Goal: Transaction & Acquisition: Book appointment/travel/reservation

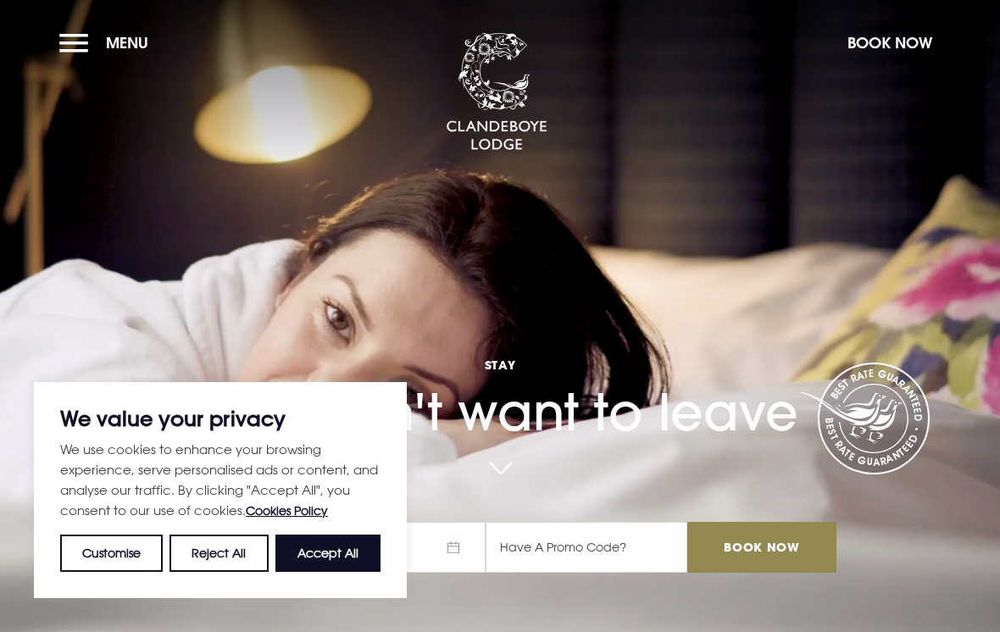
click at [316, 552] on button "Accept All" at bounding box center [327, 553] width 105 height 37
checkbox input "true"
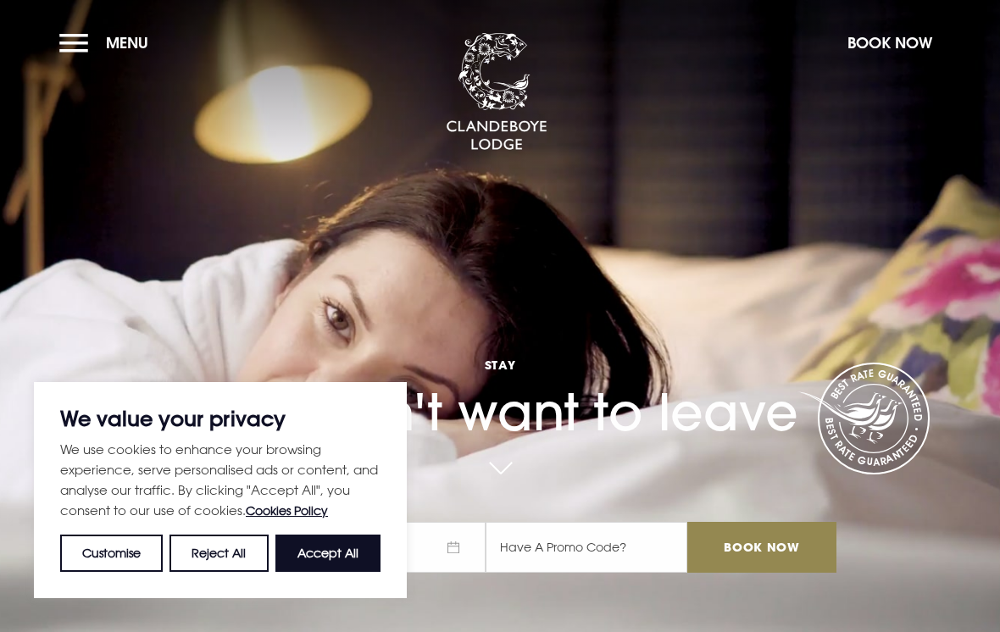
checkbox input "true"
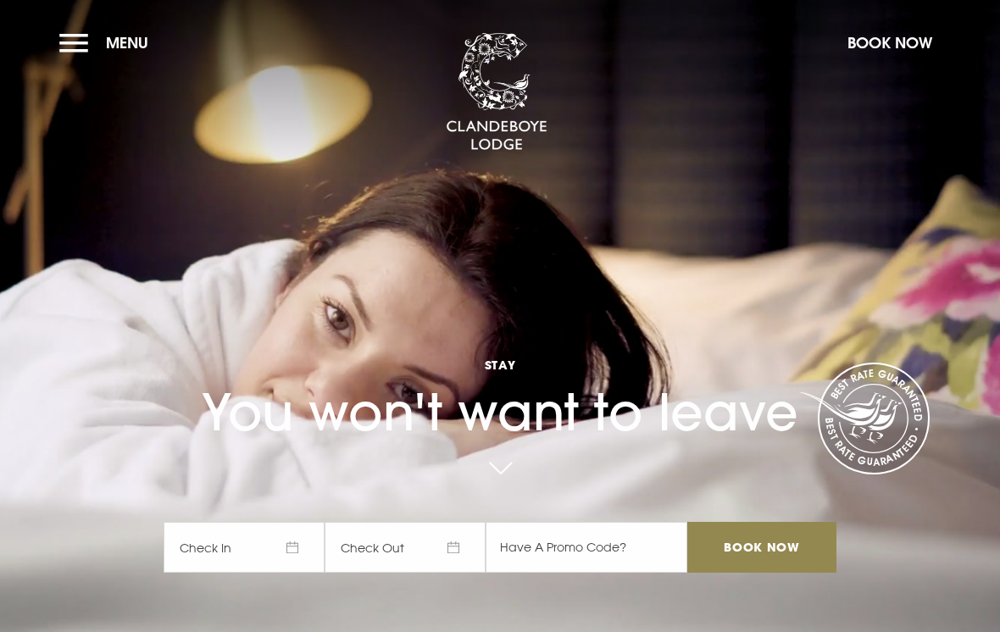
click at [70, 45] on button "Menu" at bounding box center [107, 43] width 97 height 36
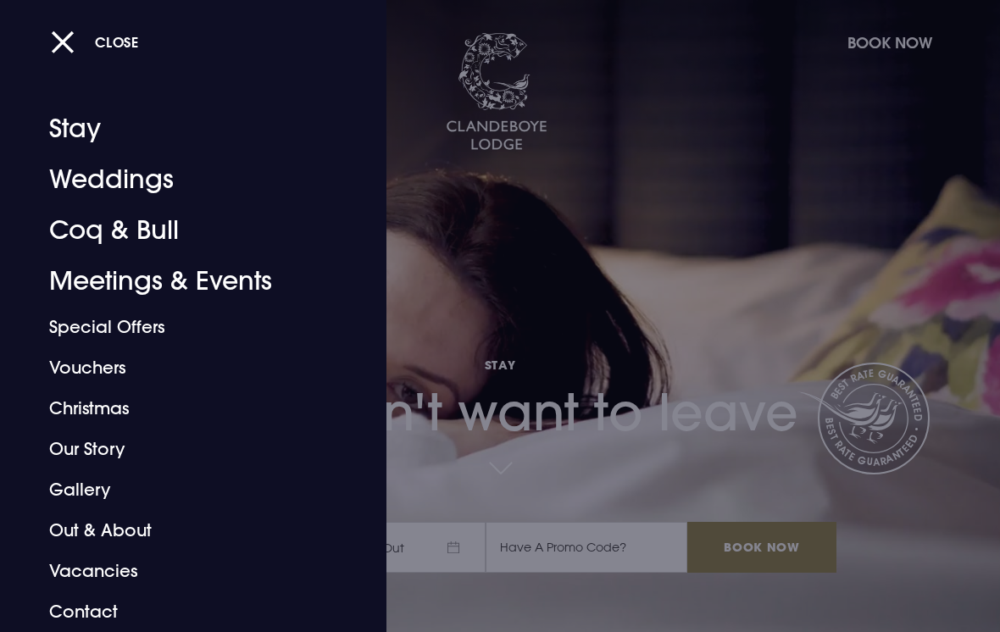
scroll to position [5, 0]
click at [65, 136] on link "Stay" at bounding box center [181, 128] width 265 height 51
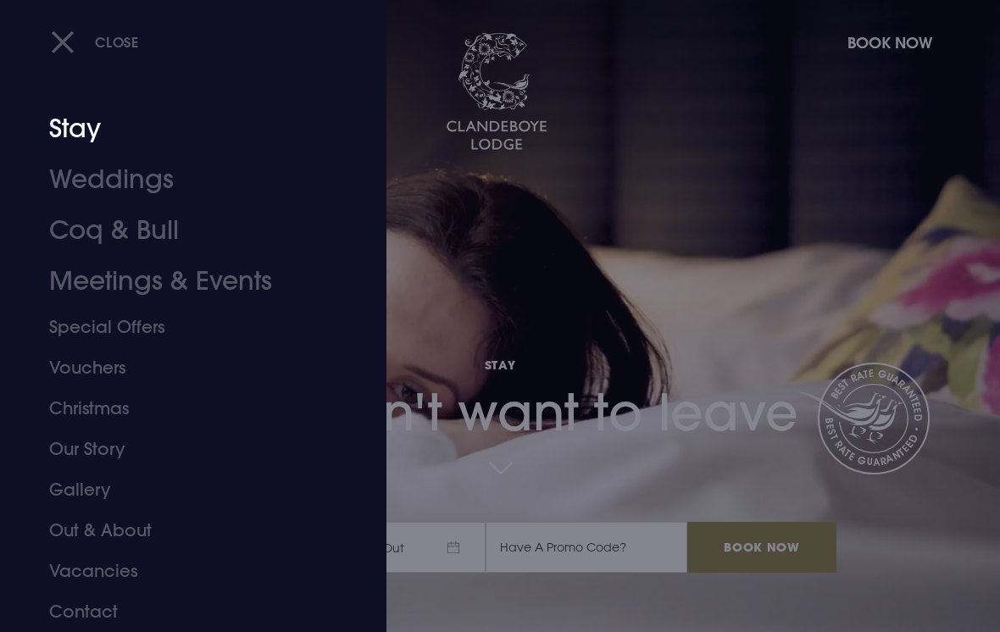
click at [90, 136] on link "Stay" at bounding box center [181, 128] width 265 height 51
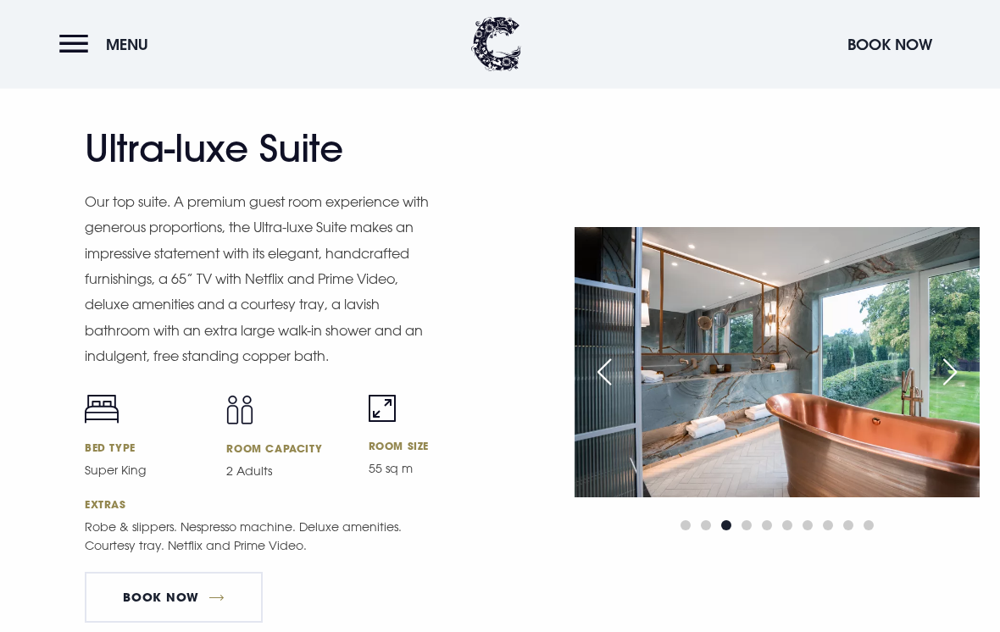
scroll to position [2258, 0]
click at [196, 607] on link "Book Now" at bounding box center [174, 597] width 178 height 51
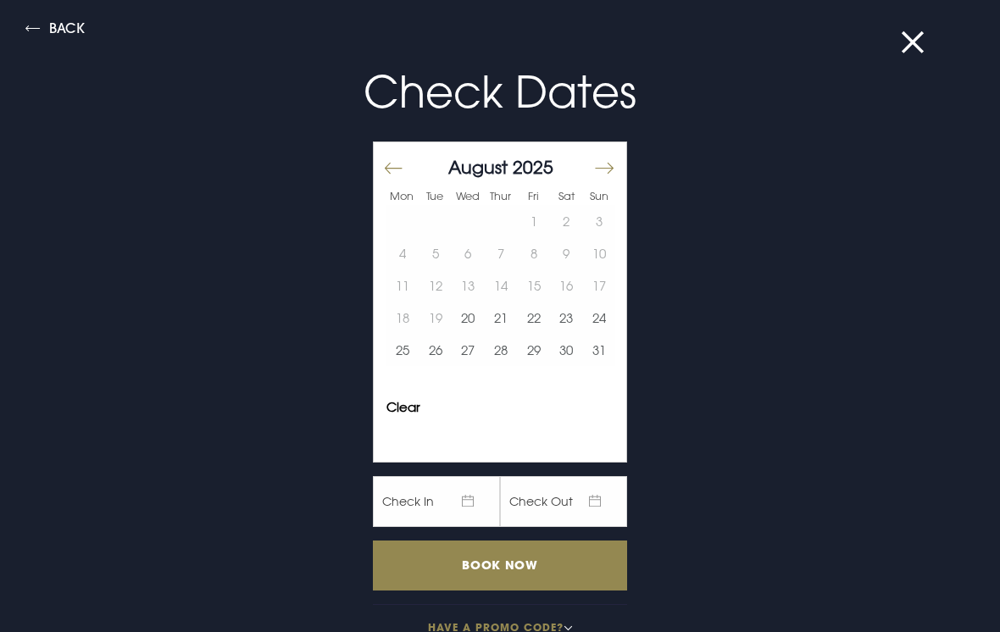
click at [604, 169] on button "Move forward to switch to the next month." at bounding box center [603, 169] width 20 height 36
click at [607, 173] on button "Move forward to switch to the next month." at bounding box center [603, 169] width 20 height 36
click at [612, 173] on button "Move forward to switch to the next month." at bounding box center [603, 169] width 20 height 36
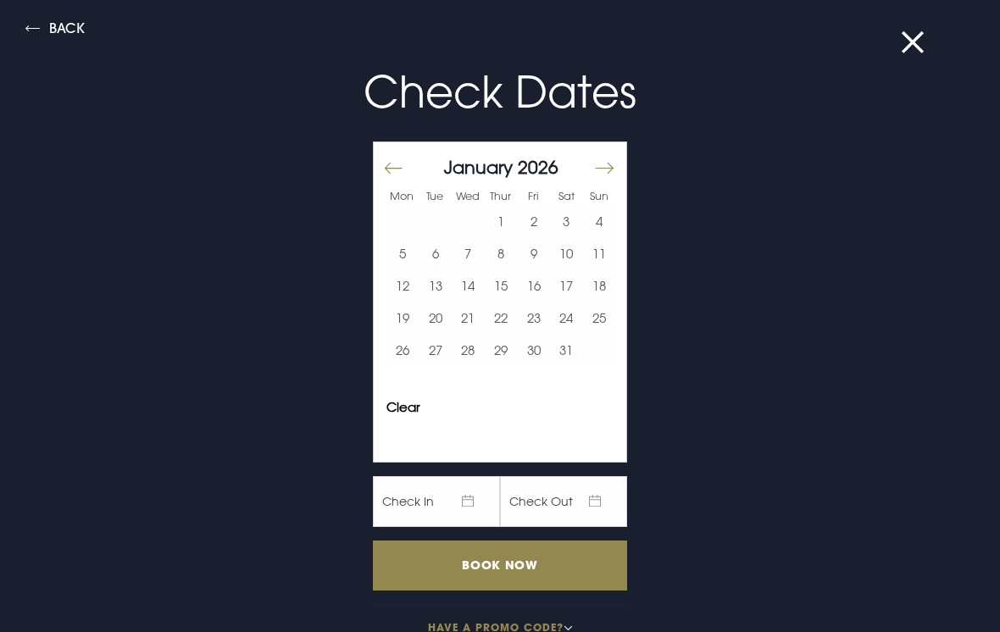
click at [546, 290] on button "16" at bounding box center [533, 285] width 33 height 32
click at [568, 280] on button "17" at bounding box center [566, 285] width 33 height 32
click at [506, 566] on input "Book Now" at bounding box center [500, 565] width 254 height 50
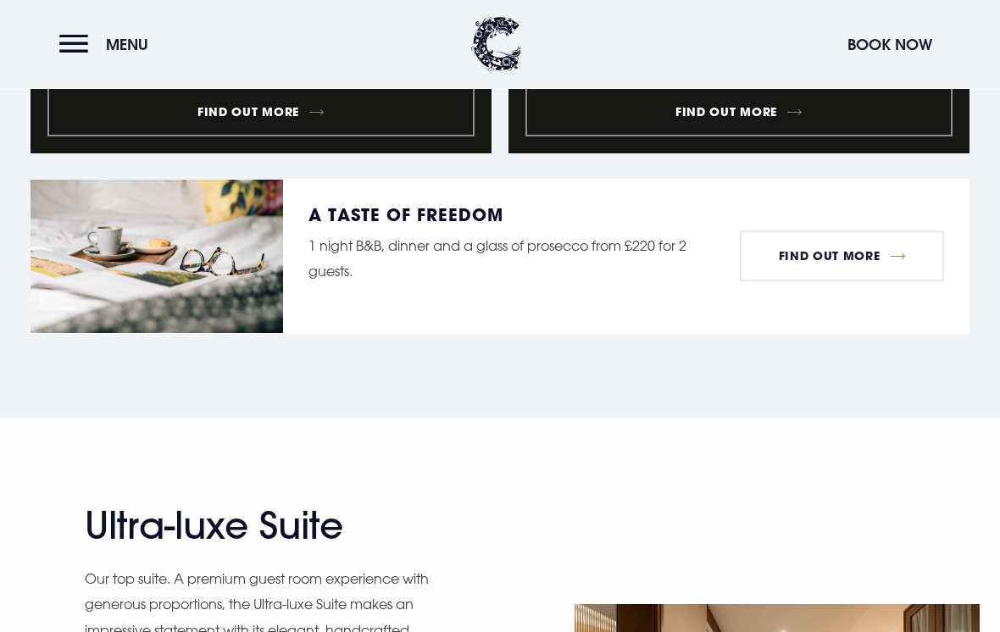
scroll to position [2228, 0]
